Goal: Task Accomplishment & Management: Manage account settings

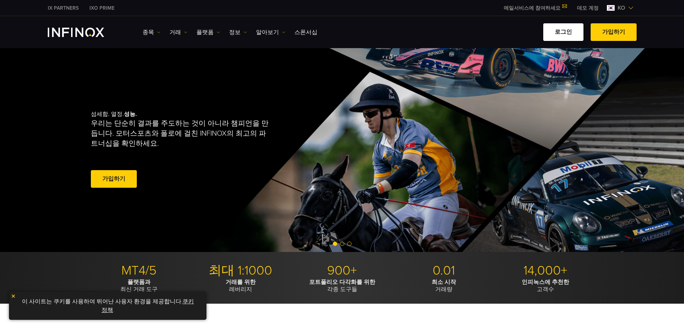
click at [569, 34] on link "로그인" at bounding box center [564, 32] width 40 height 18
click at [563, 35] on link "로그인" at bounding box center [564, 32] width 40 height 18
click at [561, 34] on link "로그인" at bounding box center [564, 32] width 40 height 18
